Goal: Book appointment/travel/reservation

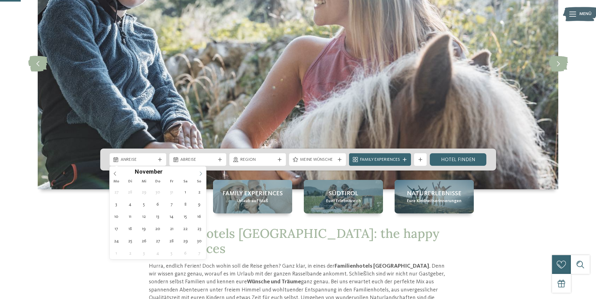
click at [202, 172] on icon at bounding box center [200, 174] width 4 height 4
click at [201, 173] on icon at bounding box center [200, 174] width 4 height 4
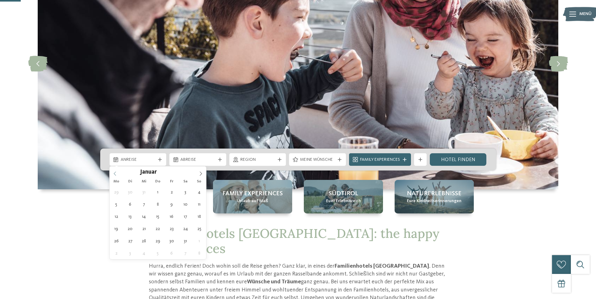
type input "****"
click at [116, 175] on icon at bounding box center [115, 174] width 4 height 4
type div "19.12.2025"
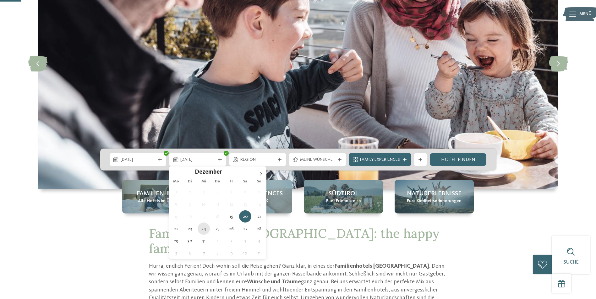
type div "24.12.2025"
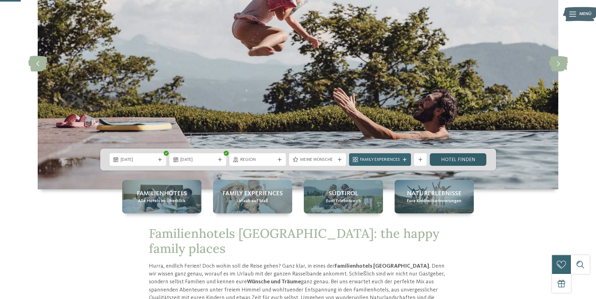
click at [458, 161] on link "Hotel finden" at bounding box center [457, 160] width 57 height 13
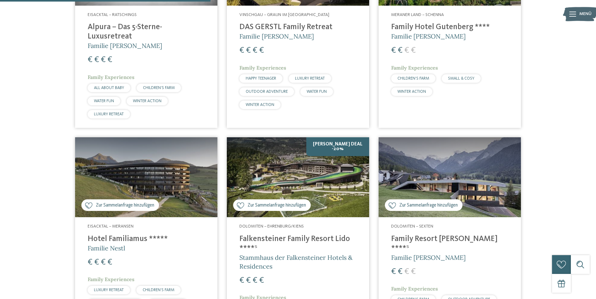
scroll to position [551, 0]
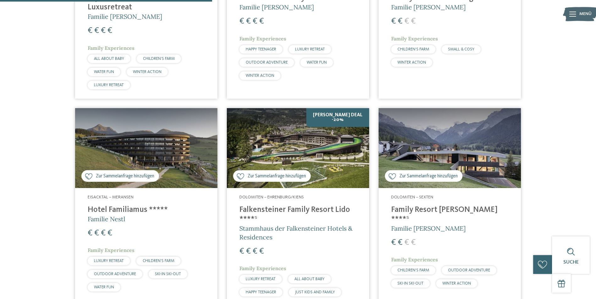
click at [271, 206] on h4 "Falkensteiner Family Resort Lido ****ˢ" at bounding box center [297, 215] width 117 height 19
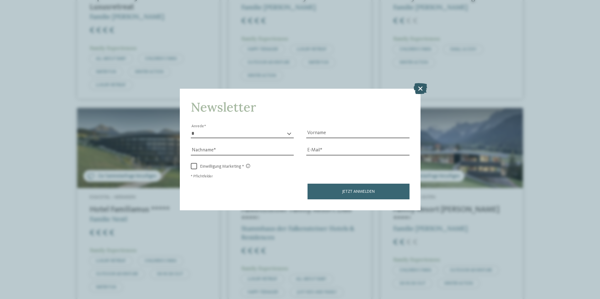
click at [426, 86] on icon at bounding box center [420, 88] width 13 height 11
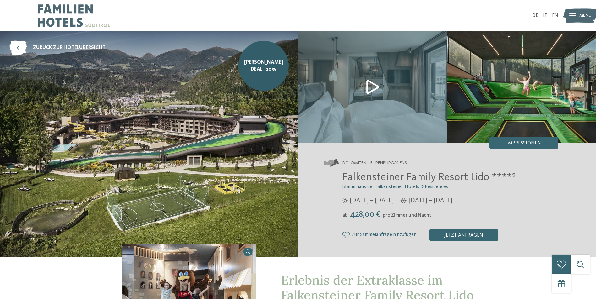
click at [245, 138] on img at bounding box center [149, 144] width 298 height 226
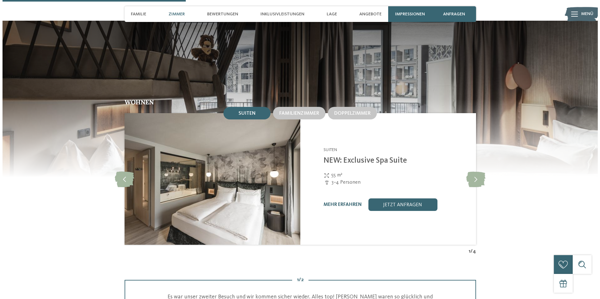
scroll to position [659, 0]
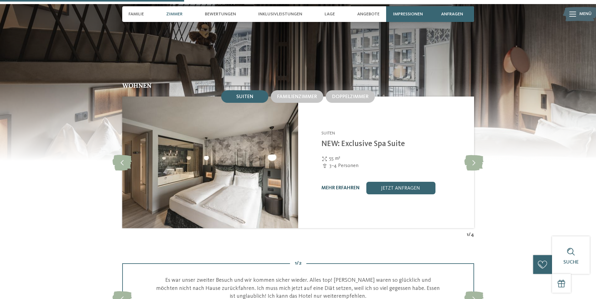
click at [344, 186] on link "mehr erfahren" at bounding box center [340, 188] width 38 height 5
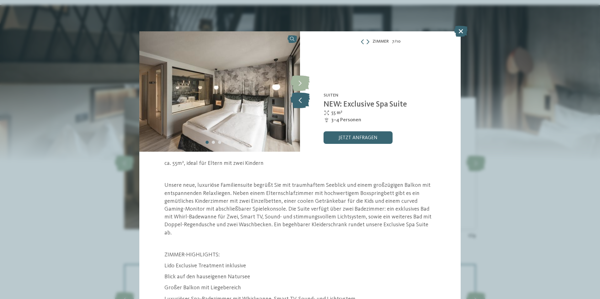
click at [301, 101] on icon at bounding box center [300, 101] width 19 height 16
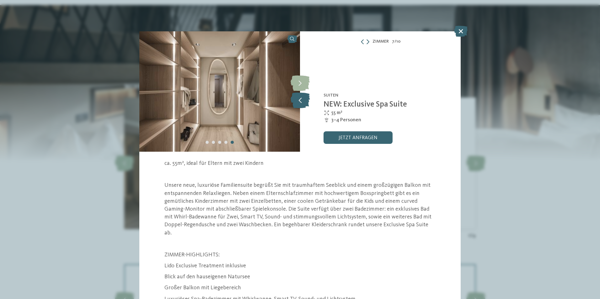
click at [301, 100] on icon at bounding box center [300, 101] width 19 height 16
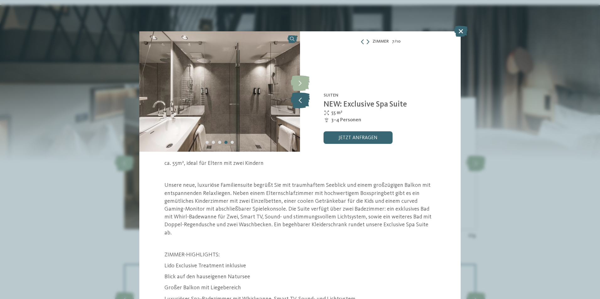
click at [301, 101] on icon at bounding box center [300, 101] width 19 height 16
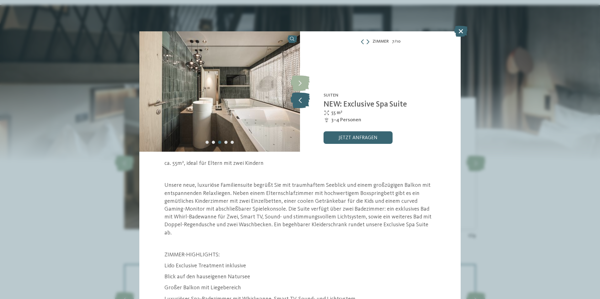
click at [301, 101] on icon at bounding box center [300, 101] width 19 height 16
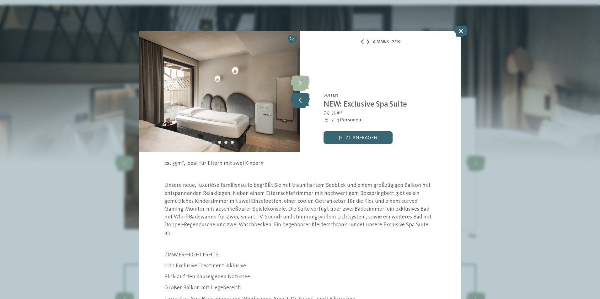
click at [302, 100] on icon at bounding box center [300, 101] width 19 height 16
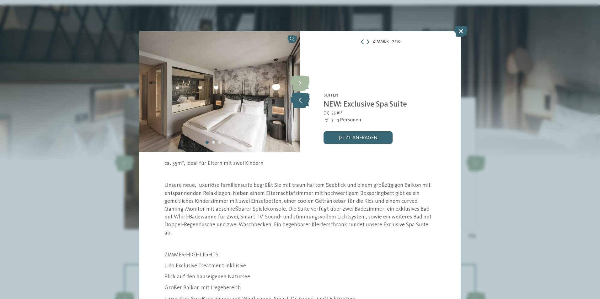
click at [302, 100] on icon at bounding box center [300, 101] width 19 height 16
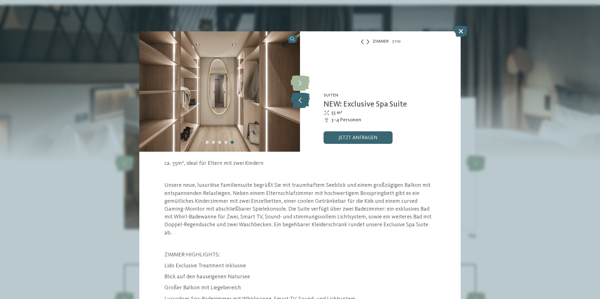
click at [302, 102] on icon at bounding box center [300, 101] width 19 height 16
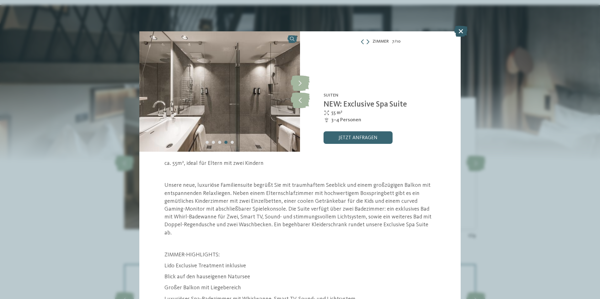
click at [466, 31] on icon at bounding box center [460, 31] width 13 height 11
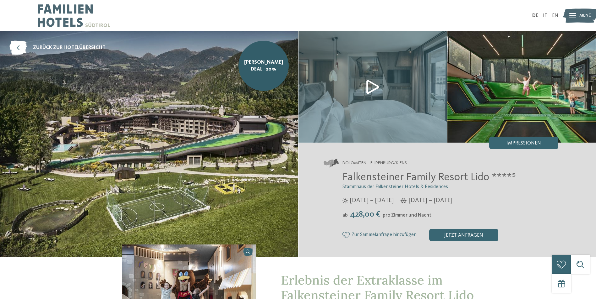
click at [62, 23] on img at bounding box center [74, 15] width 72 height 31
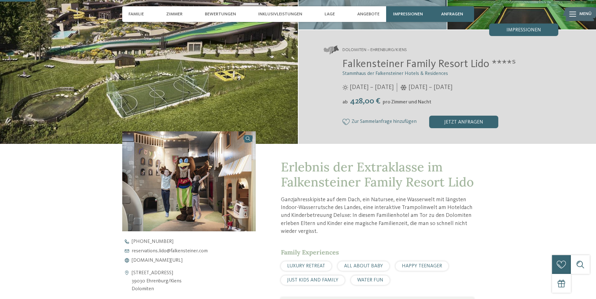
scroll to position [126, 0]
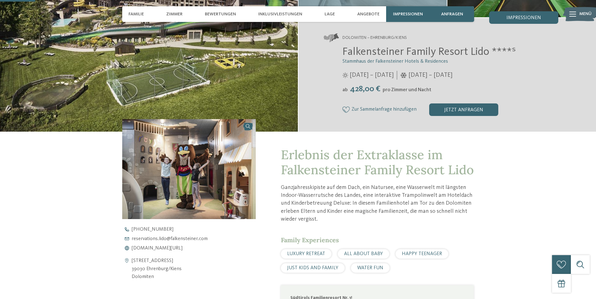
click at [384, 51] on span "Falkensteiner Family Resort Lido ****ˢ" at bounding box center [428, 51] width 173 height 11
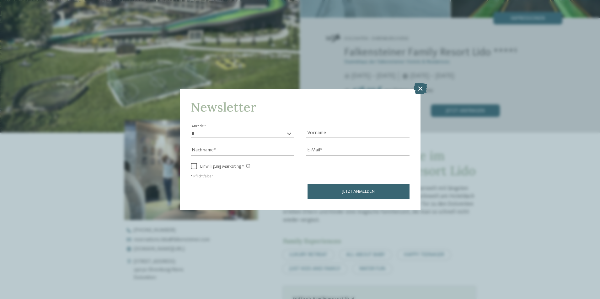
click at [418, 86] on icon at bounding box center [420, 88] width 13 height 11
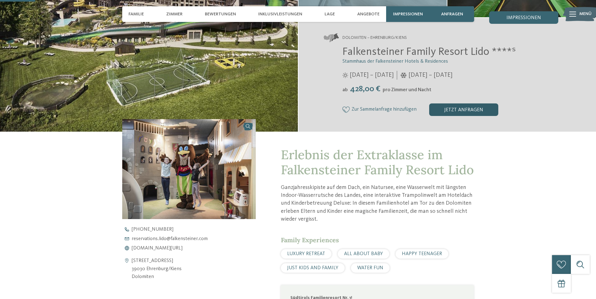
click at [467, 111] on div "jetzt anfragen" at bounding box center [463, 110] width 69 height 13
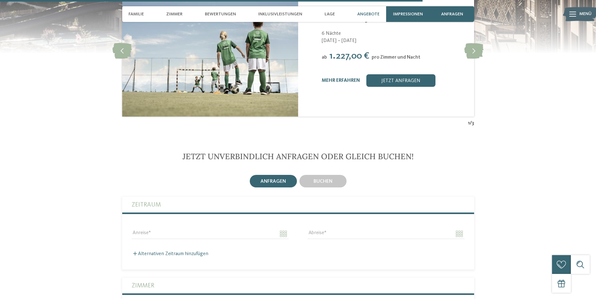
scroll to position [1421, 0]
